Goal: Transaction & Acquisition: Download file/media

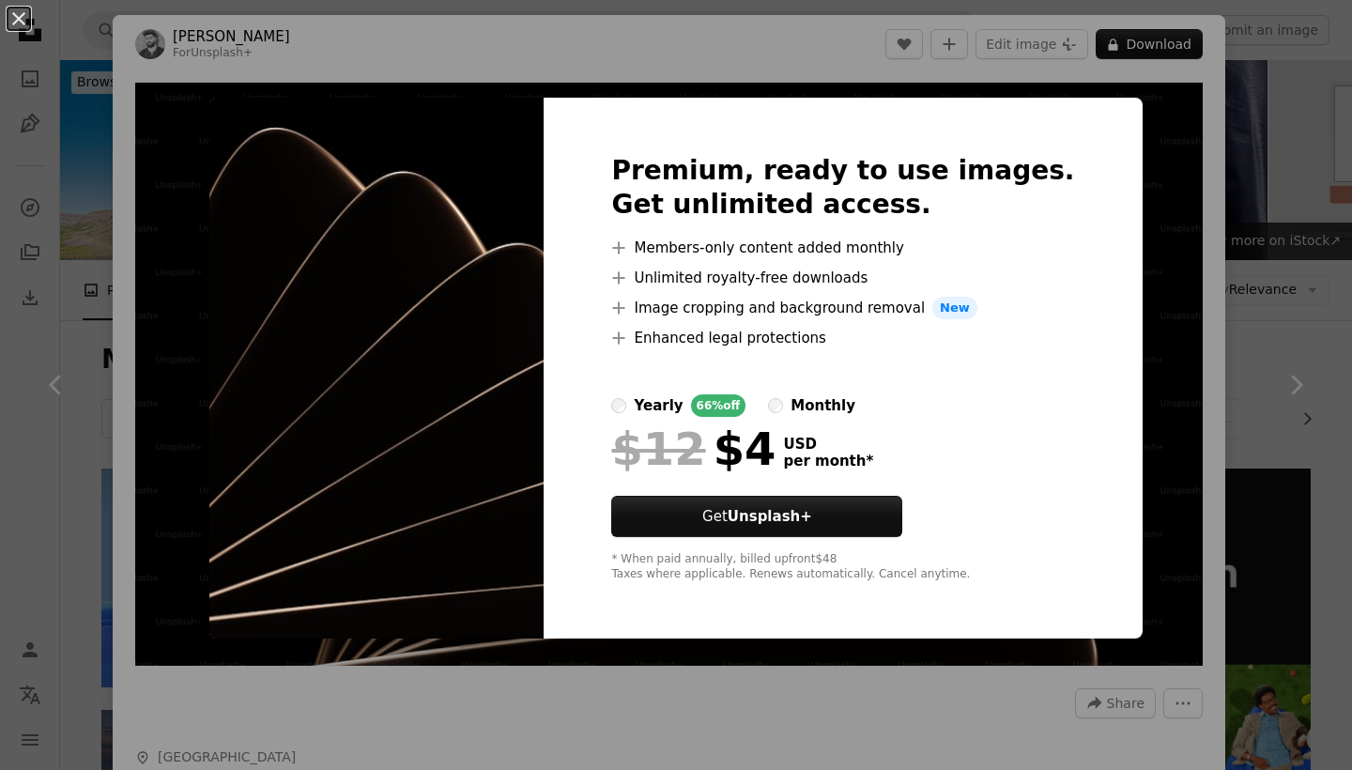
scroll to position [3336, 0]
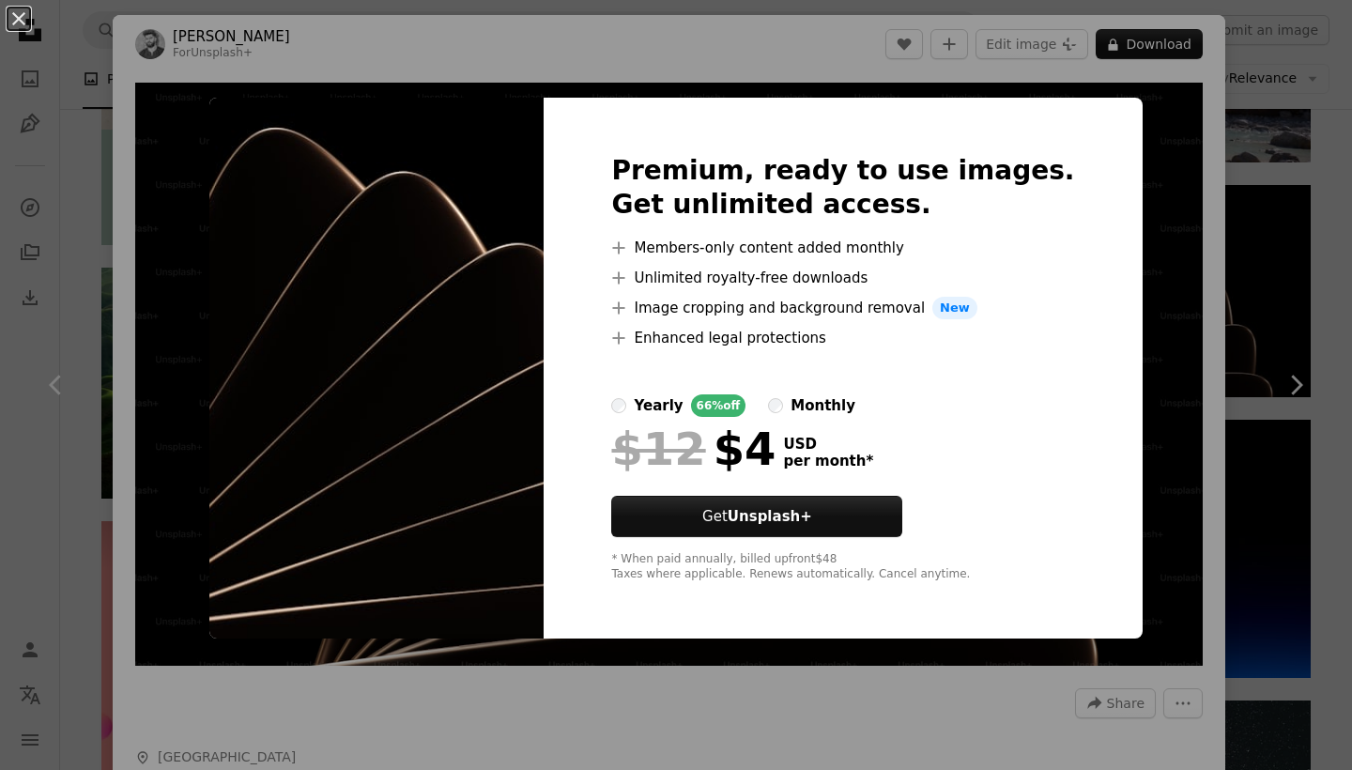
click at [530, 291] on img at bounding box center [376, 368] width 334 height 541
click at [441, 658] on div "An X shape Premium, ready to use images. Get unlimited access. A plus sign Memb…" at bounding box center [676, 385] width 1352 height 770
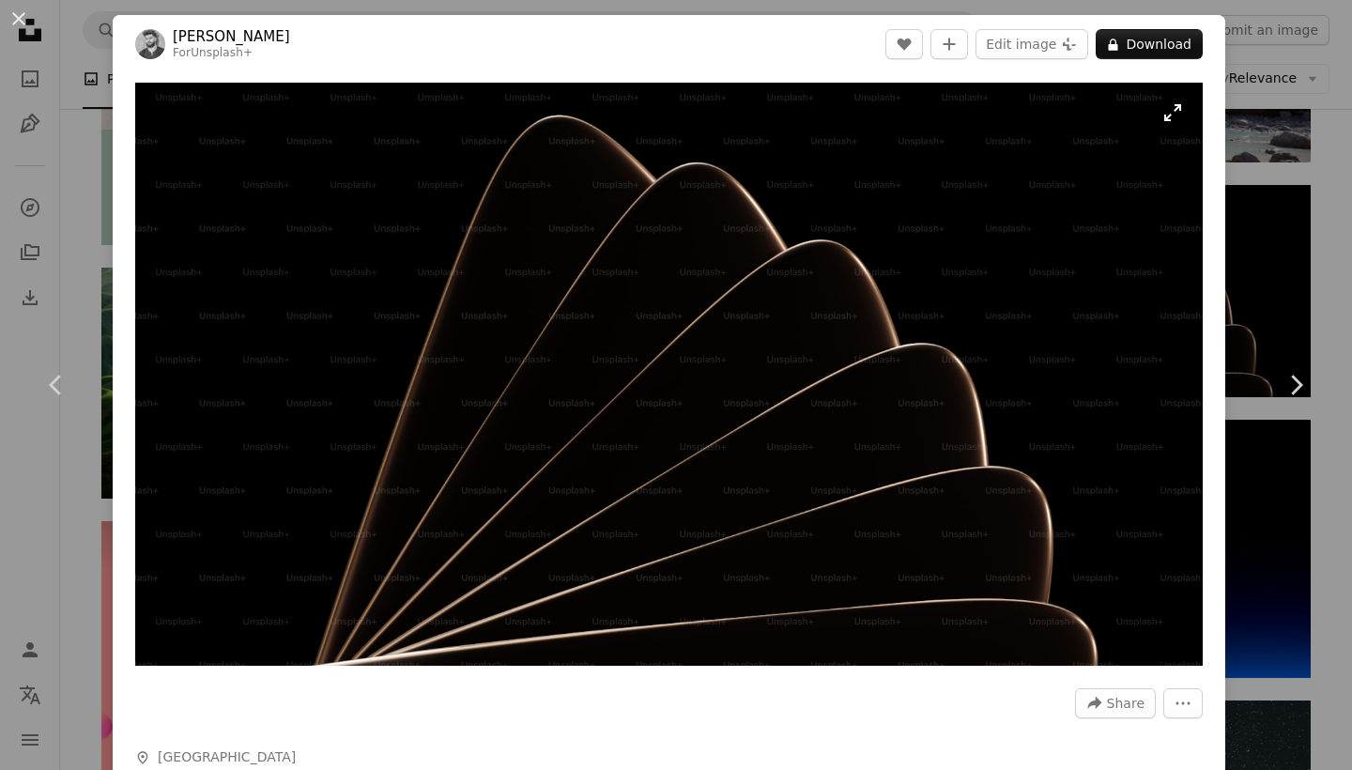
scroll to position [1, 0]
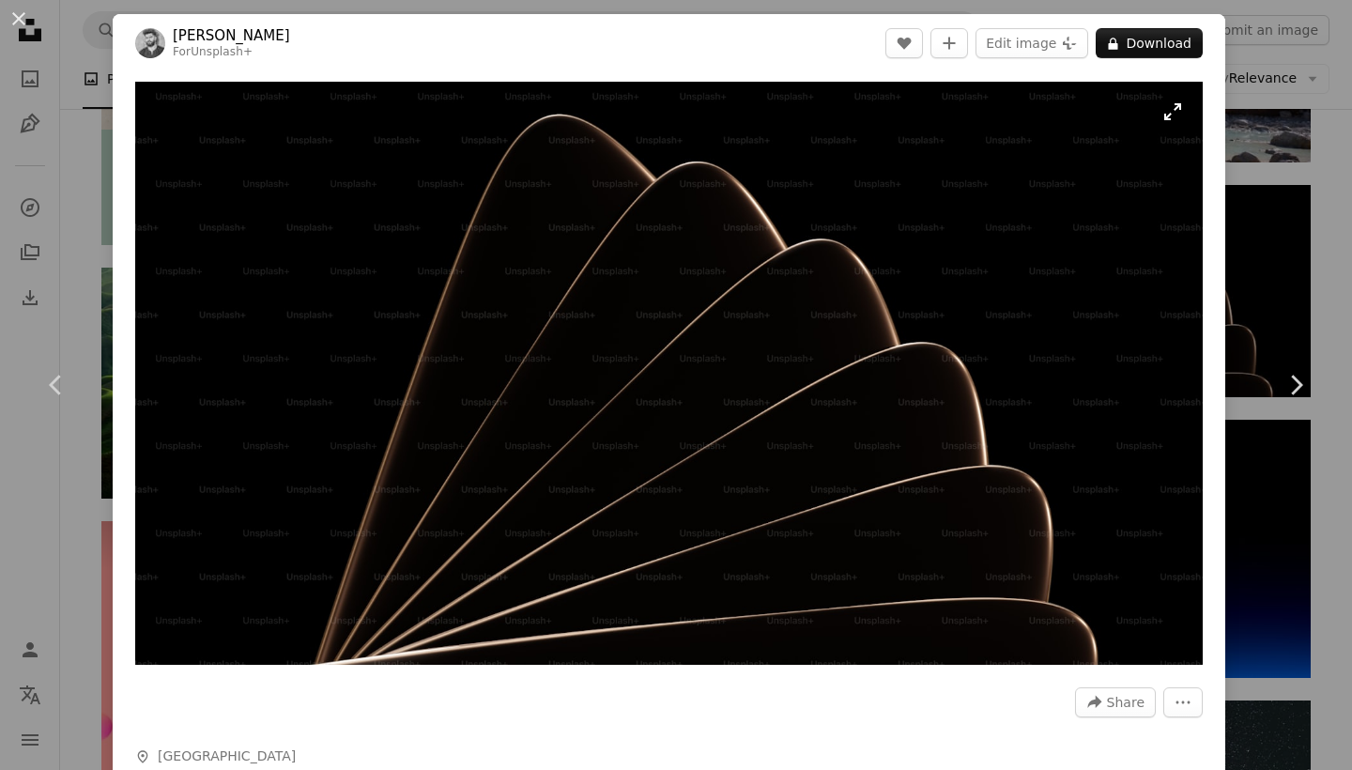
click at [455, 337] on img "Zoom in on this image" at bounding box center [669, 373] width 1068 height 583
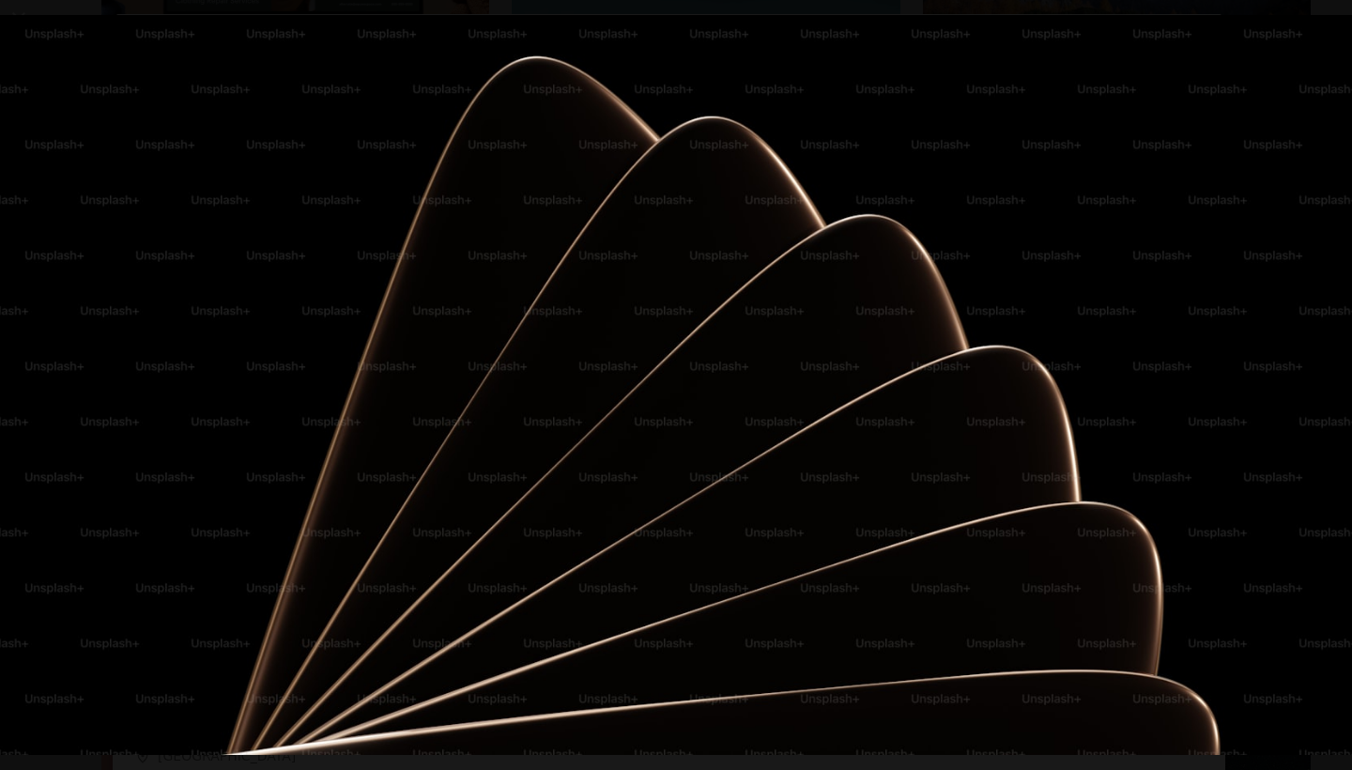
click at [455, 337] on img "Zoom out on this image" at bounding box center [676, 385] width 1354 height 740
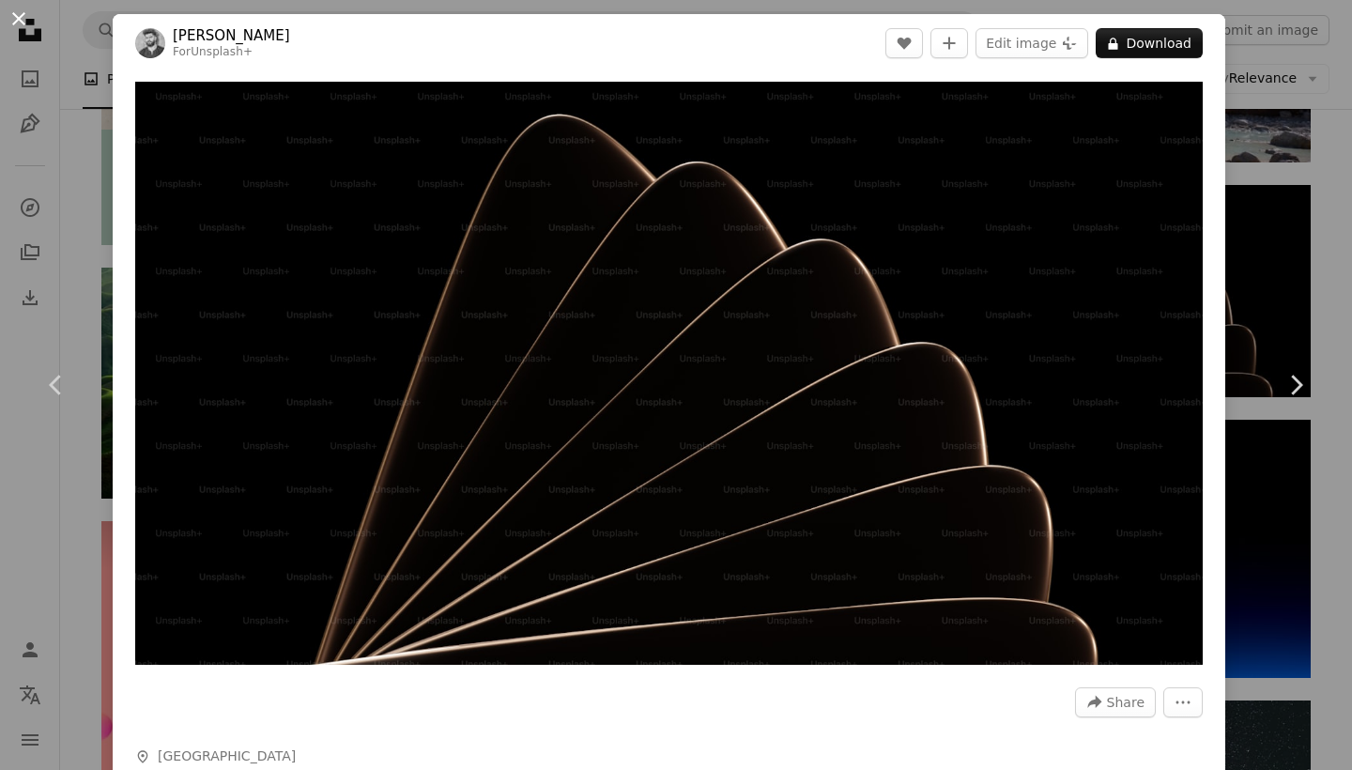
click at [17, 12] on button "An X shape" at bounding box center [19, 19] width 23 height 23
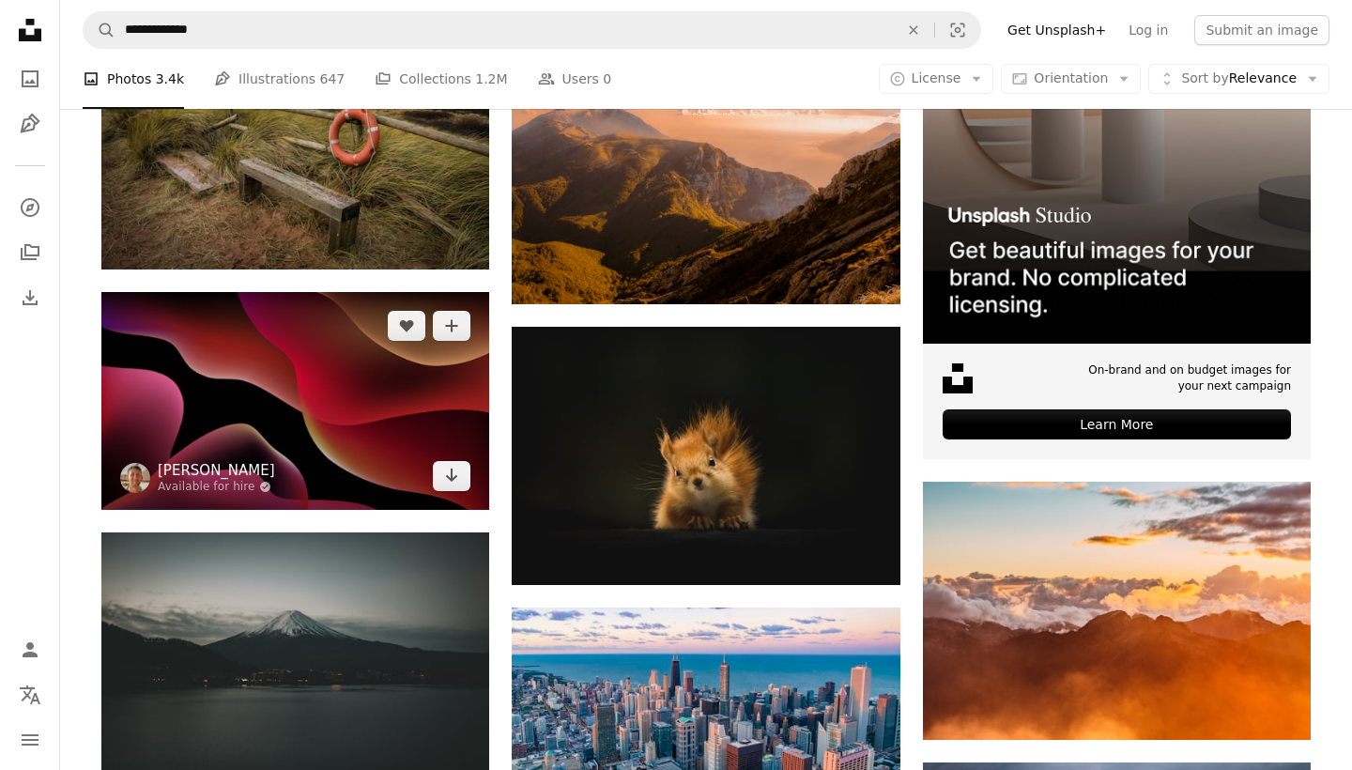
scroll to position [6067, 0]
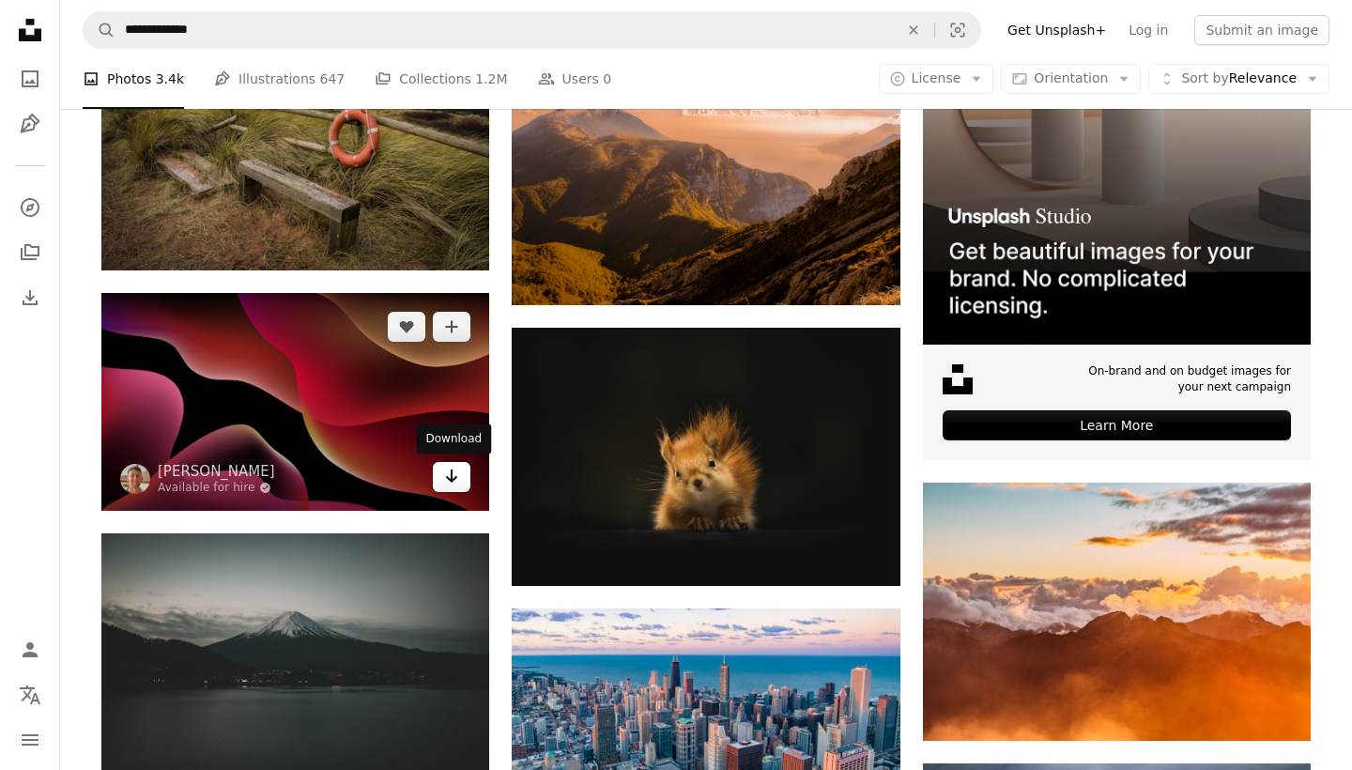
click at [458, 483] on icon "Arrow pointing down" at bounding box center [451, 476] width 15 height 23
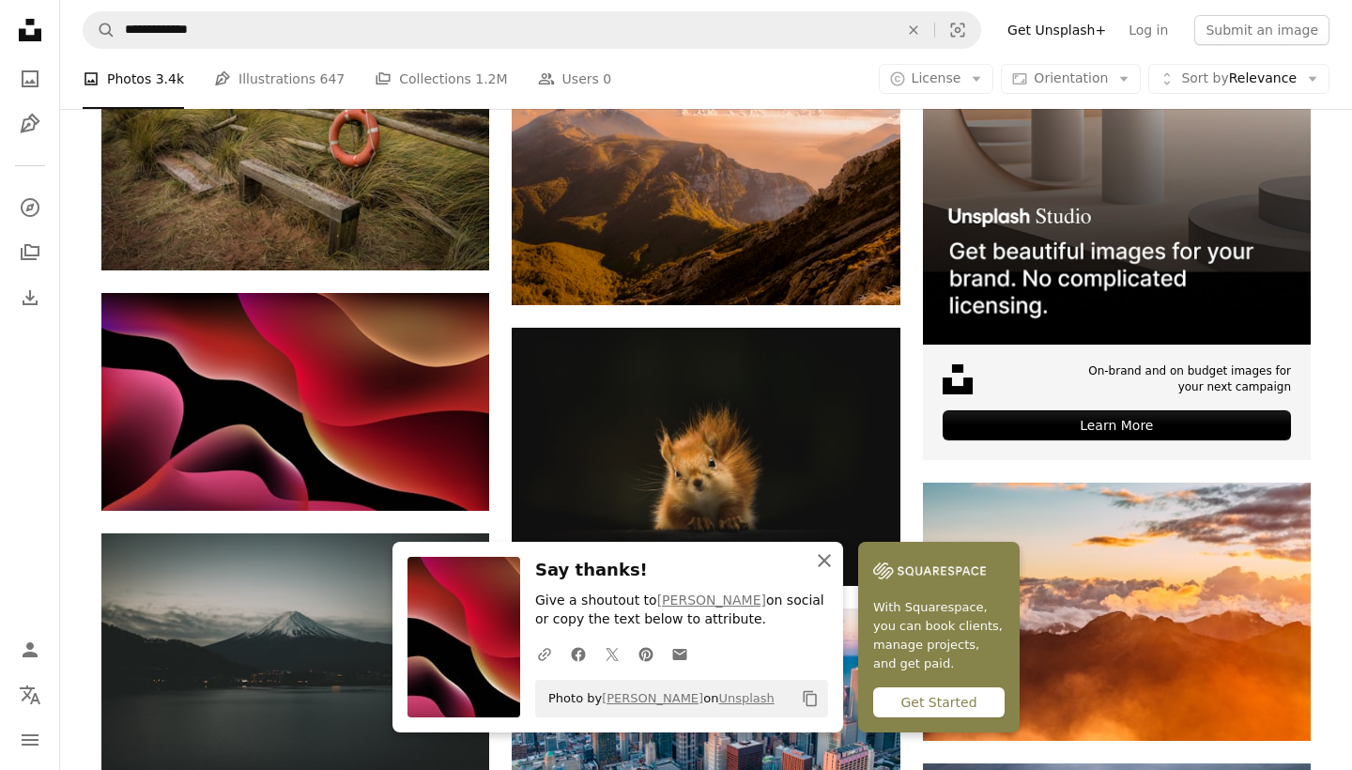
click at [835, 569] on icon "An X shape" at bounding box center [824, 560] width 23 height 23
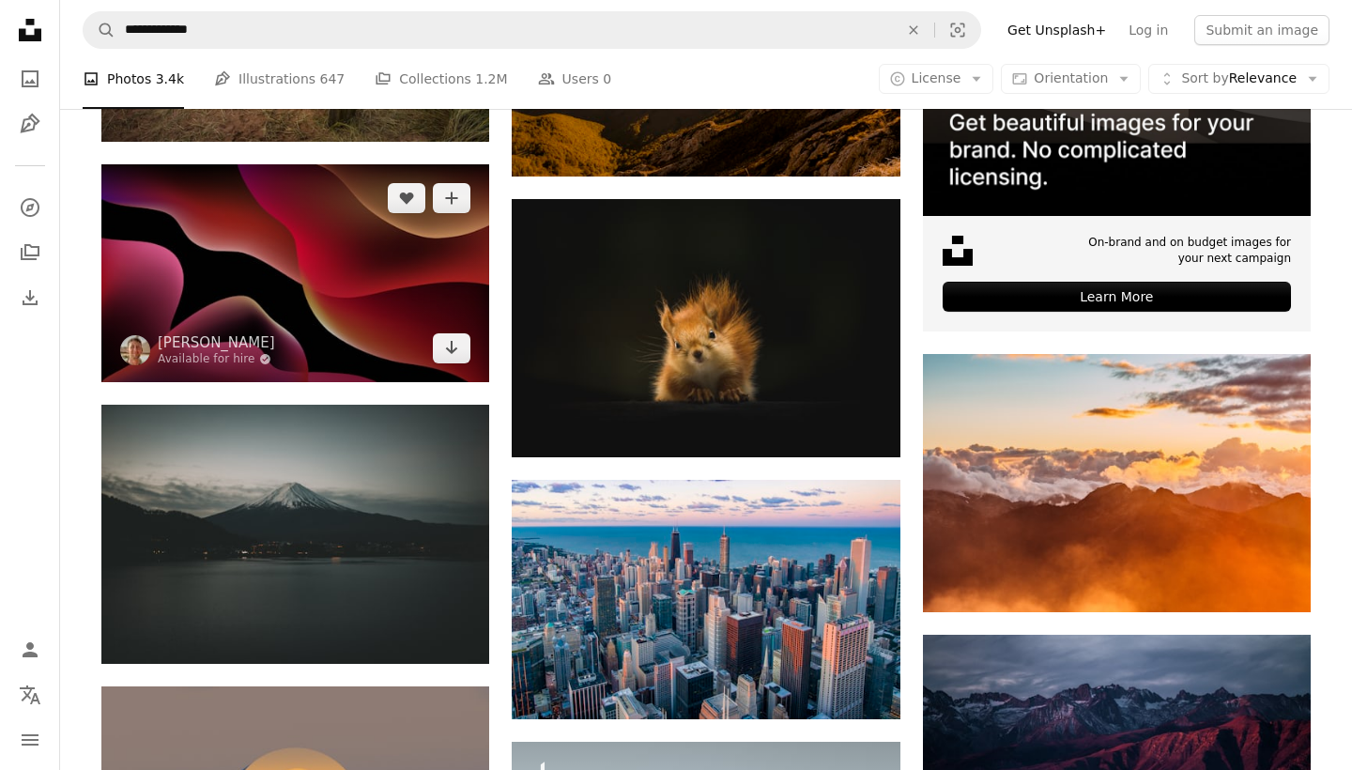
scroll to position [6200, 0]
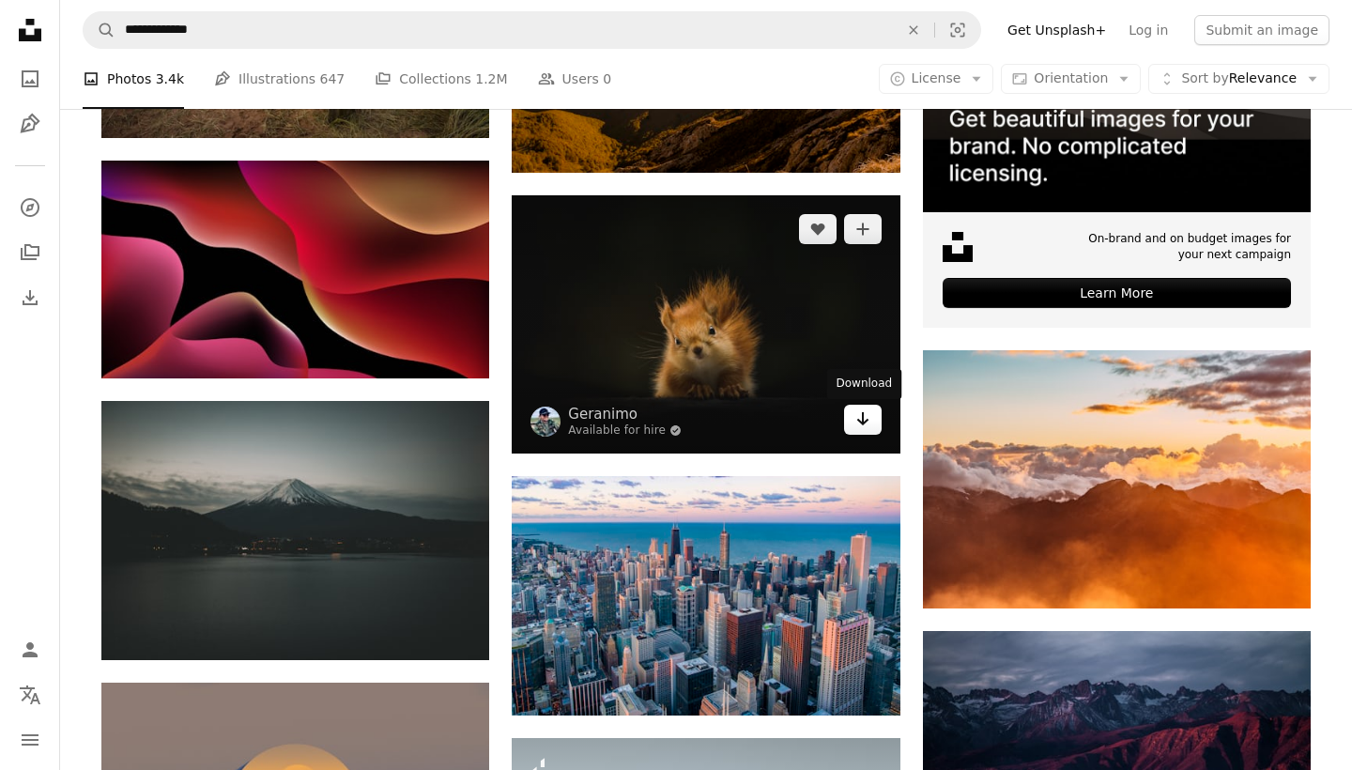
click at [849, 423] on link "Arrow pointing down" at bounding box center [863, 420] width 38 height 30
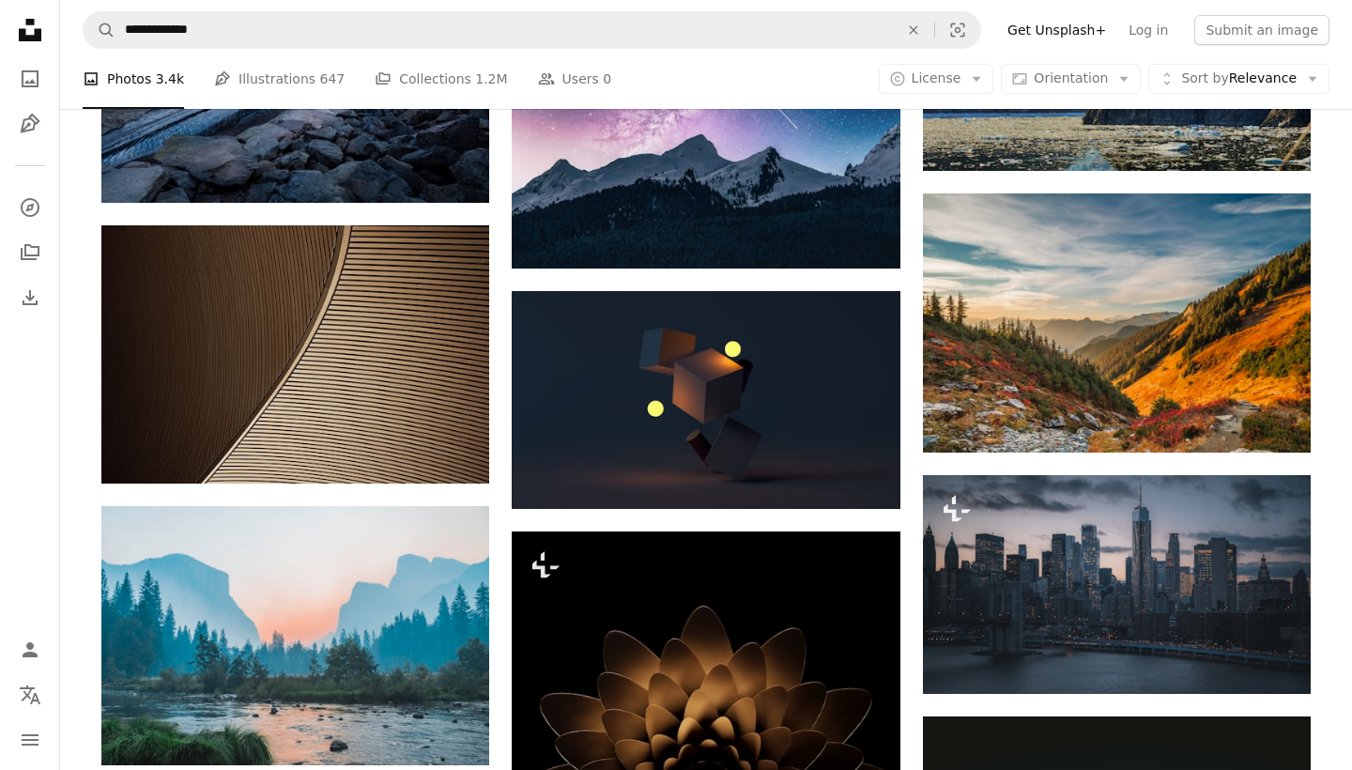
scroll to position [14169, 0]
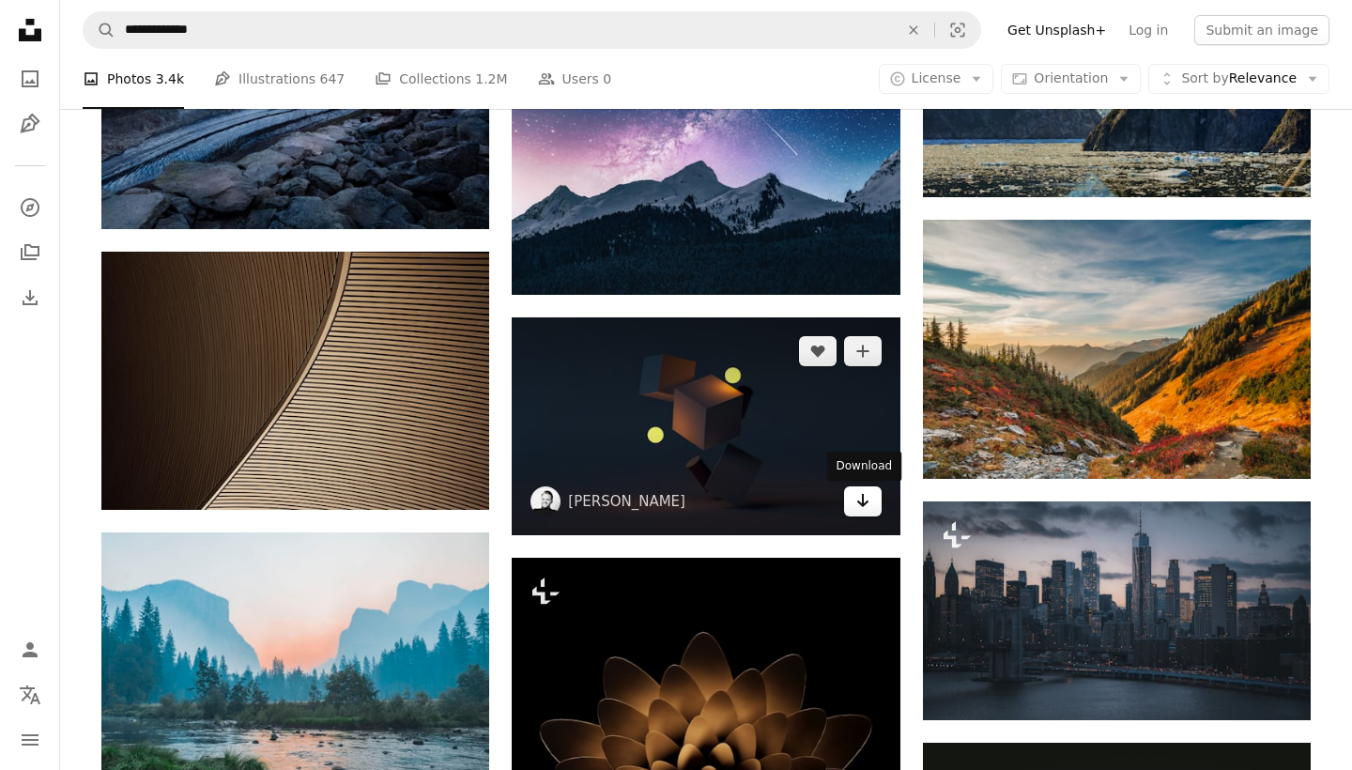
click at [864, 516] on link "Arrow pointing down" at bounding box center [863, 501] width 38 height 30
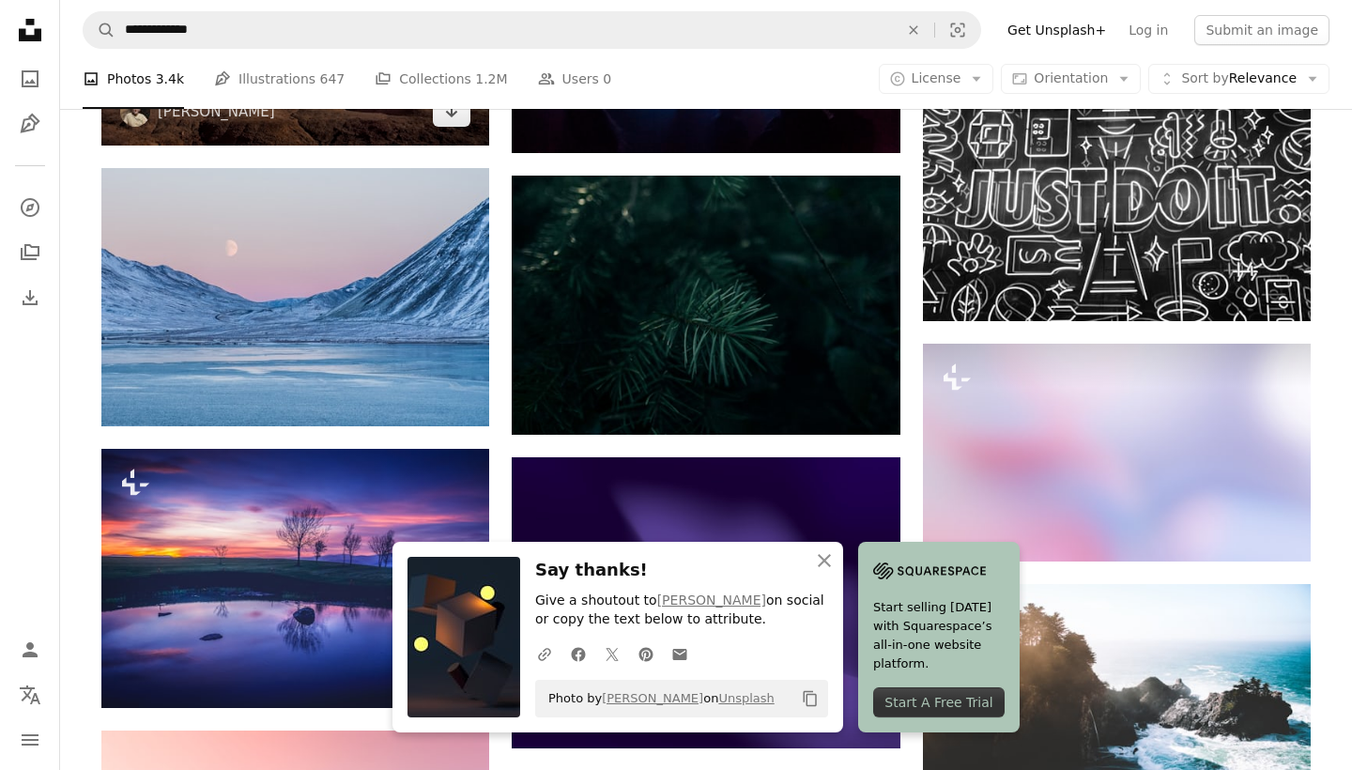
scroll to position [15125, 0]
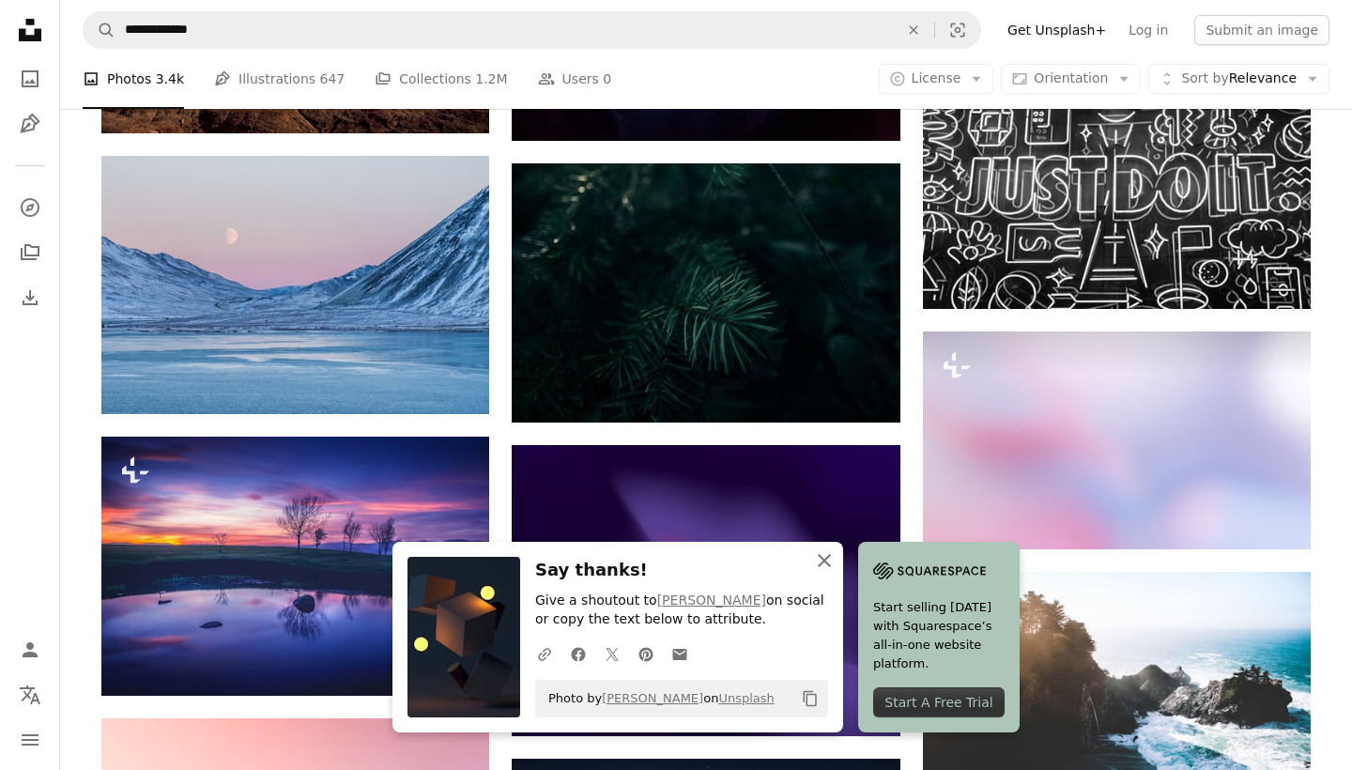
click at [825, 556] on icon "An X shape" at bounding box center [824, 560] width 23 height 23
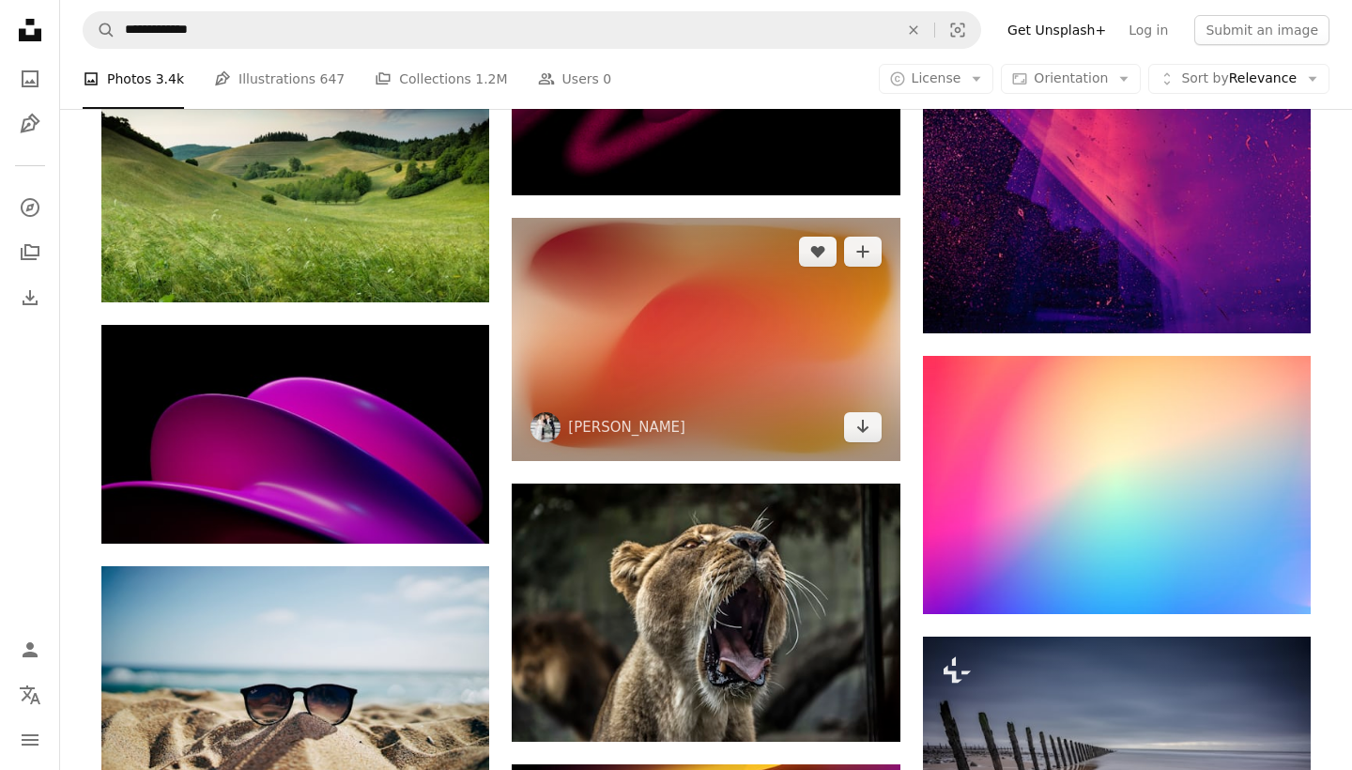
scroll to position [18644, 0]
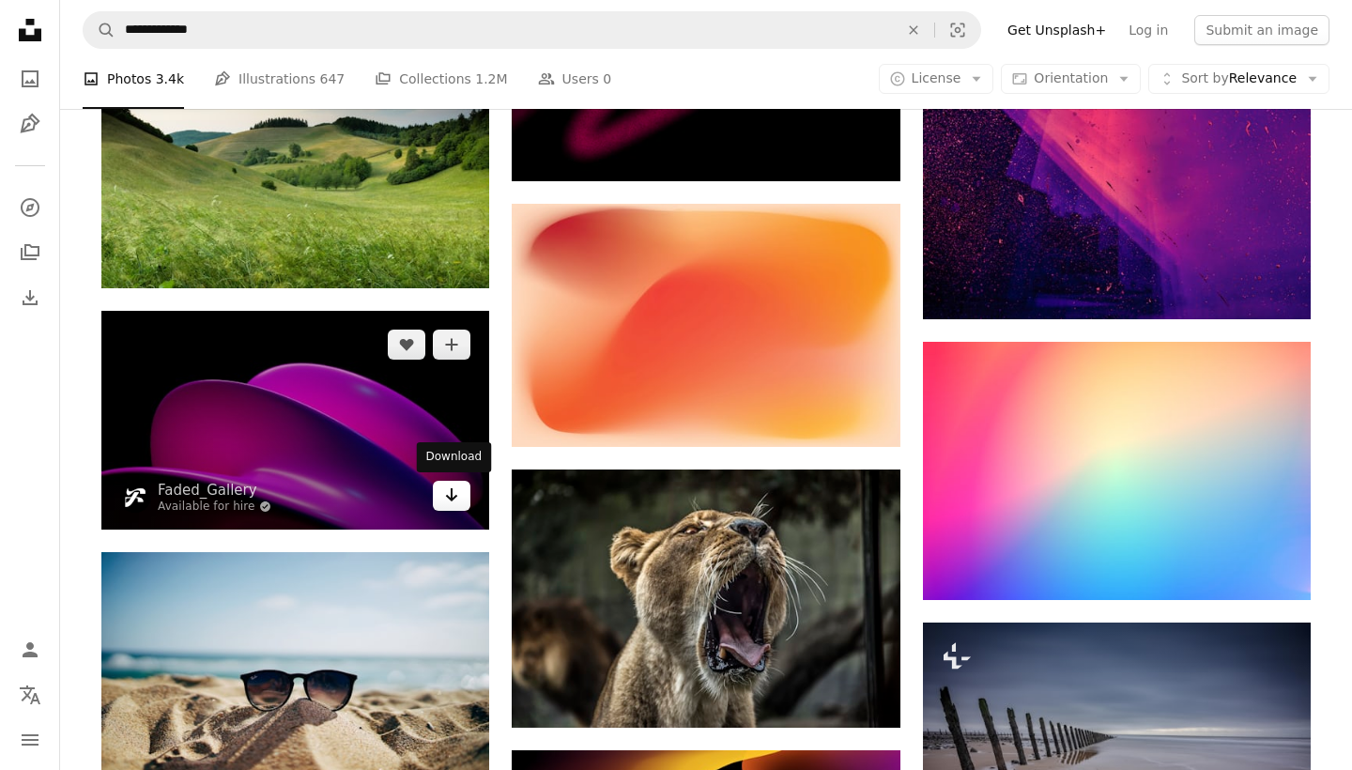
click at [455, 493] on icon "Arrow pointing down" at bounding box center [451, 495] width 15 height 23
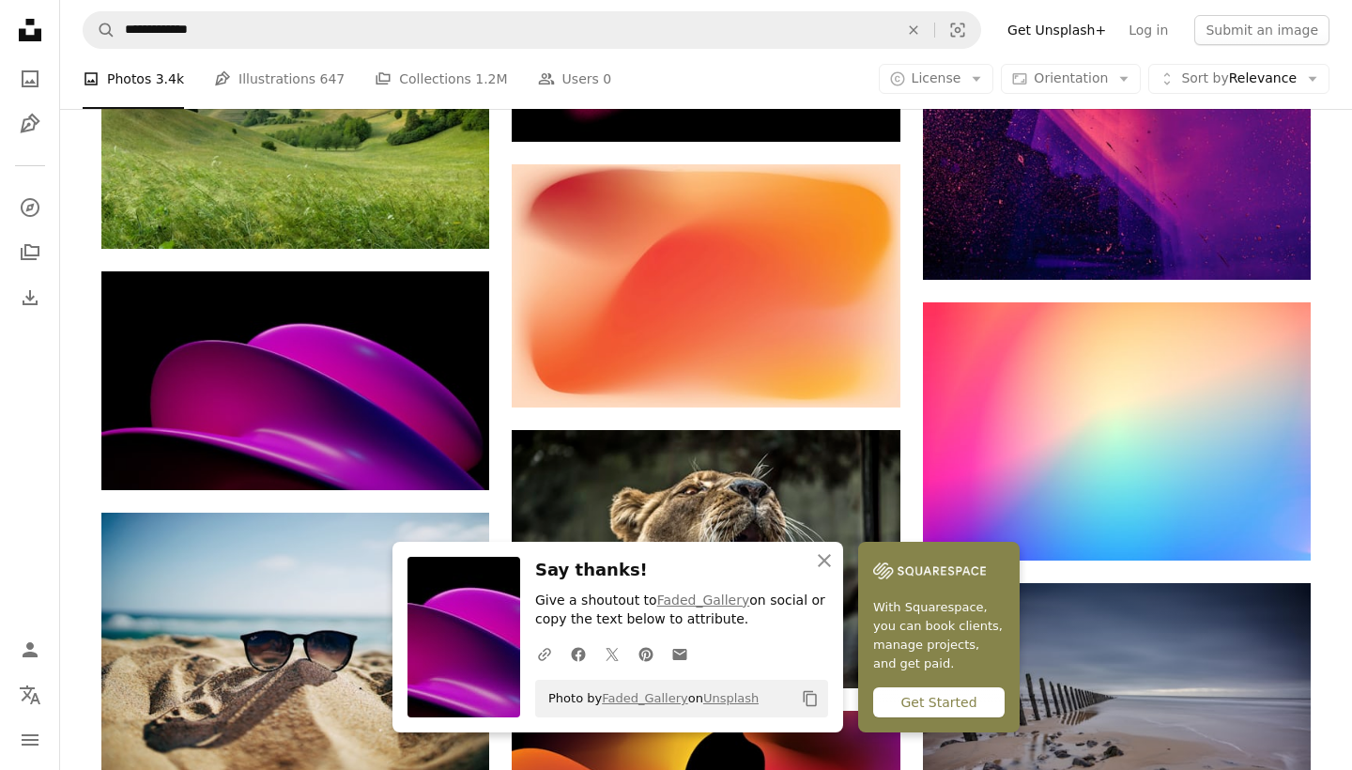
scroll to position [18687, 0]
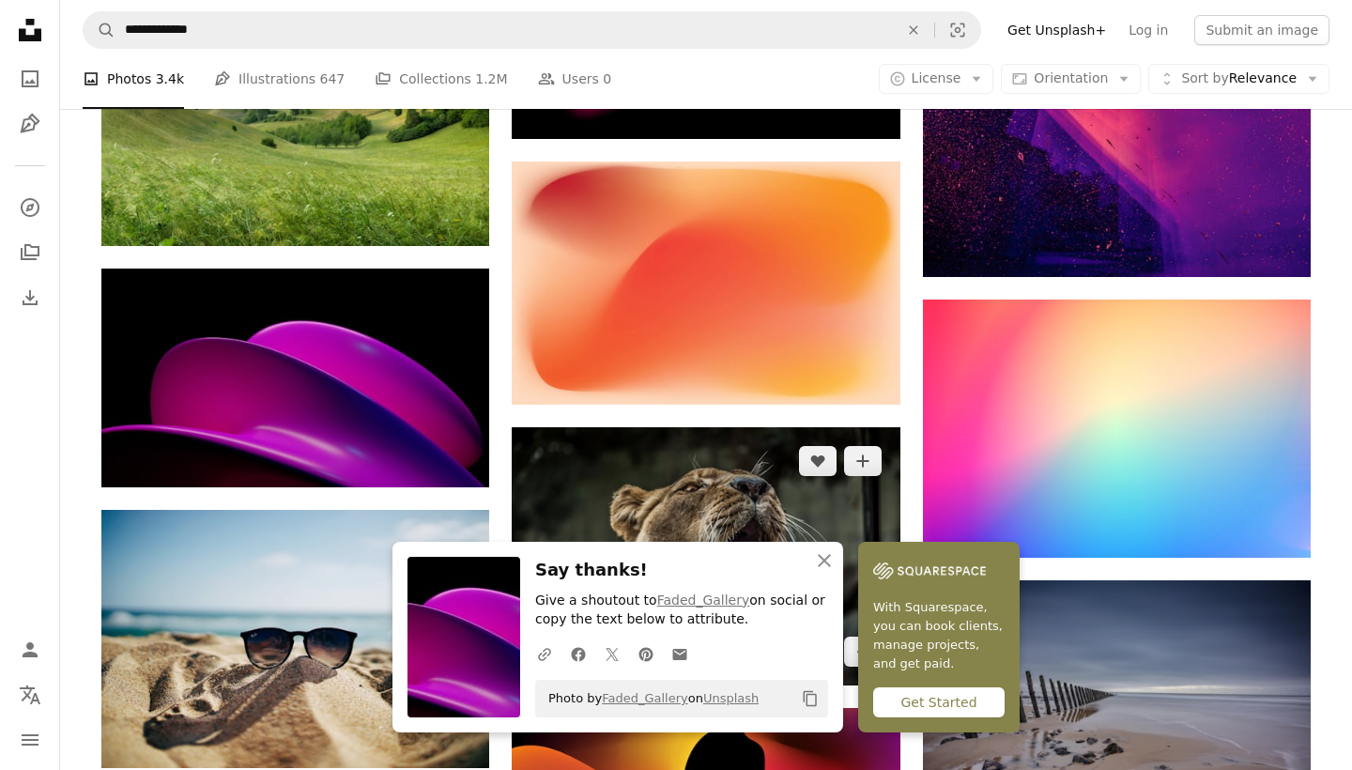
click at [619, 522] on img at bounding box center [706, 556] width 388 height 258
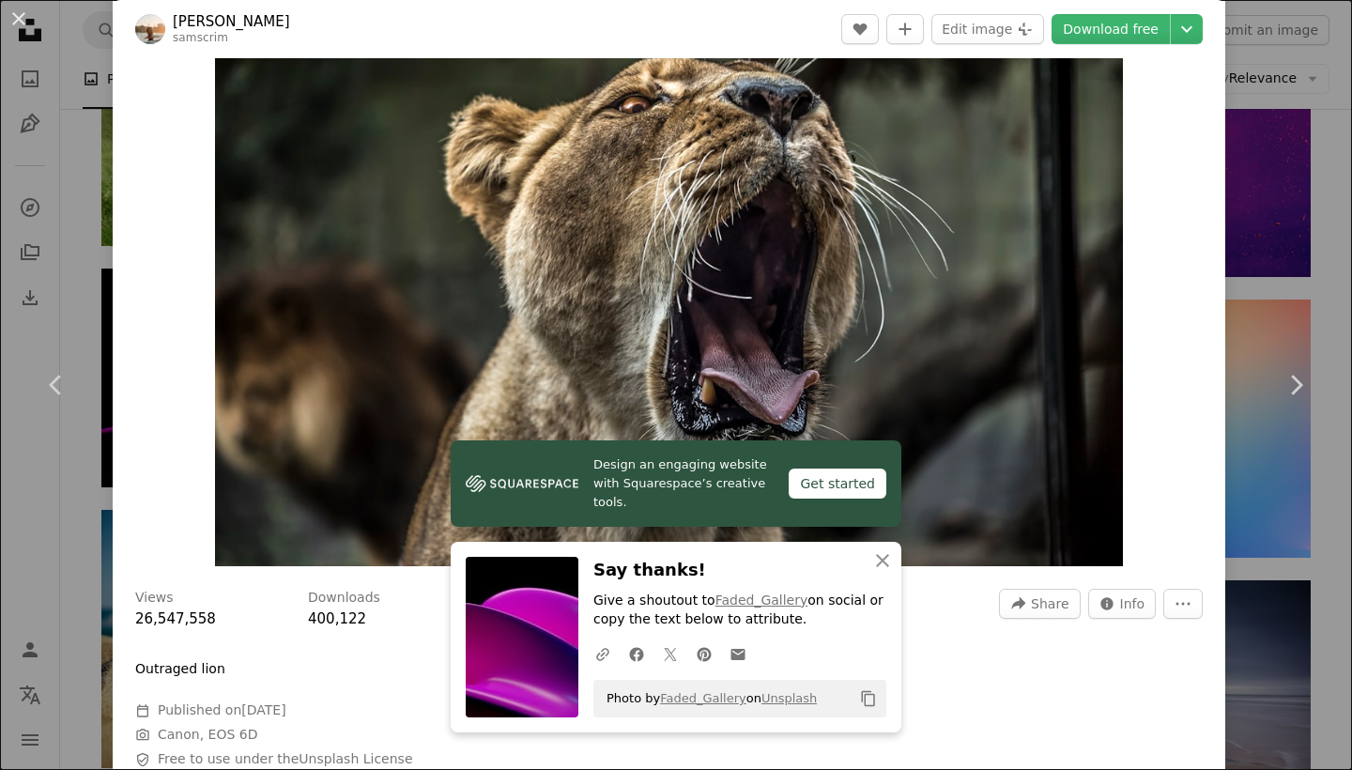
scroll to position [124, 0]
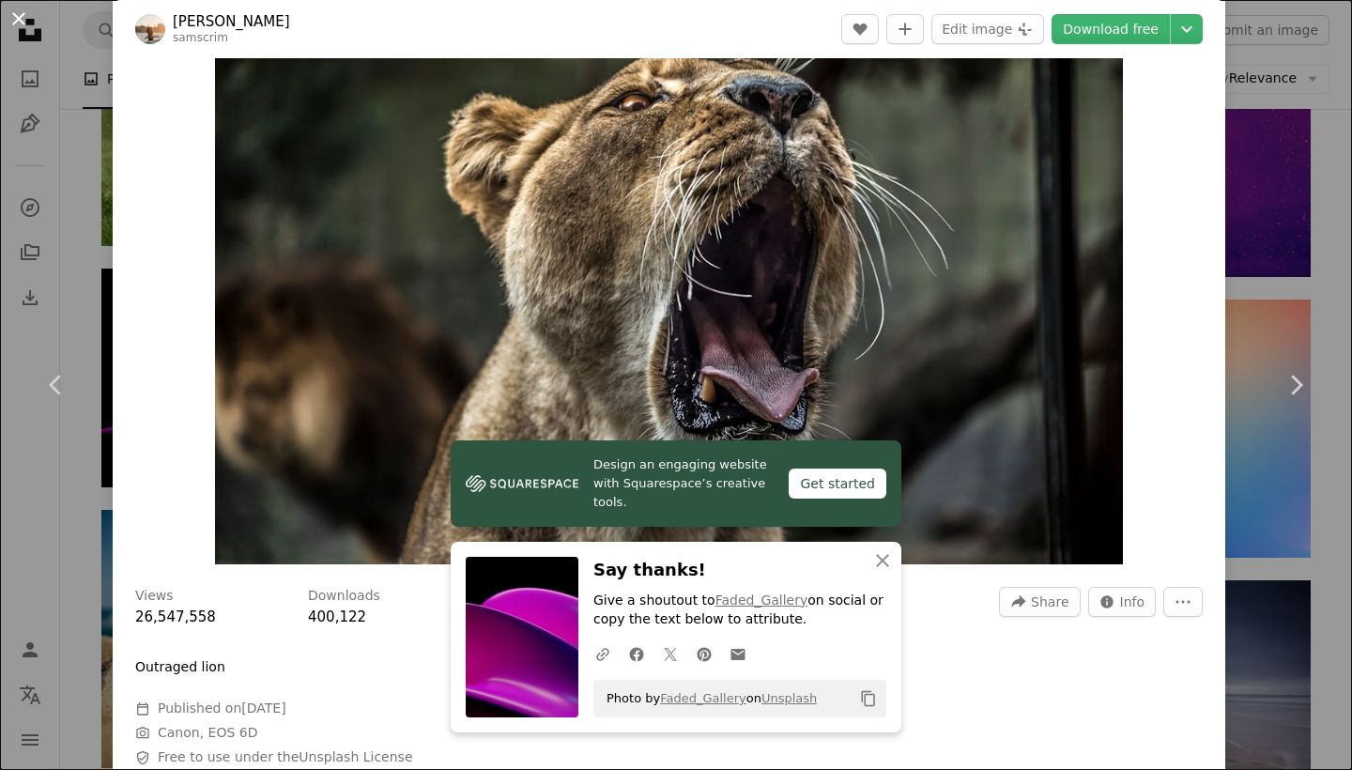
click at [24, 25] on button "An X shape" at bounding box center [19, 19] width 23 height 23
